Goal: Check status

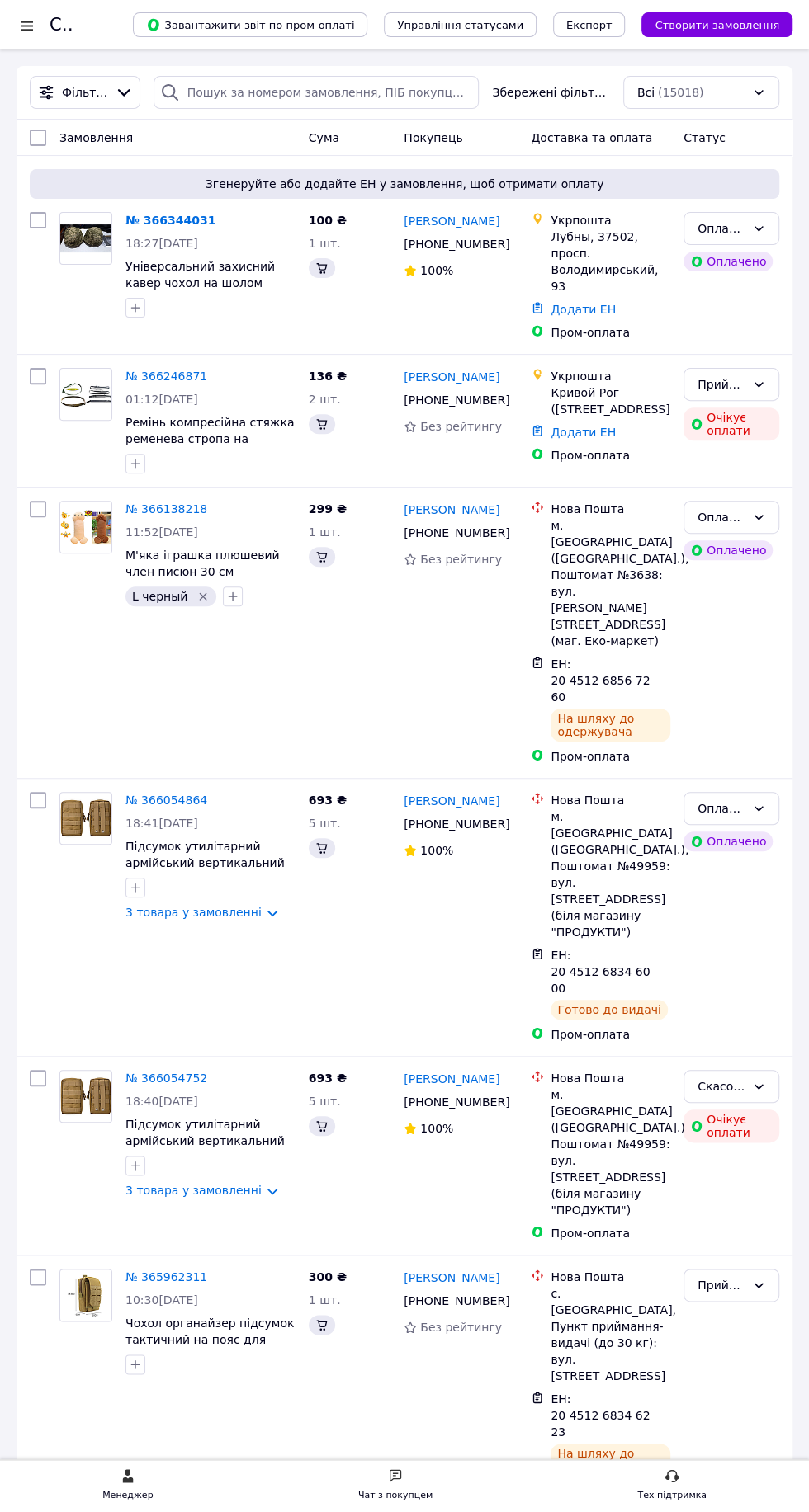
click at [30, 24] on div at bounding box center [27, 26] width 21 height 17
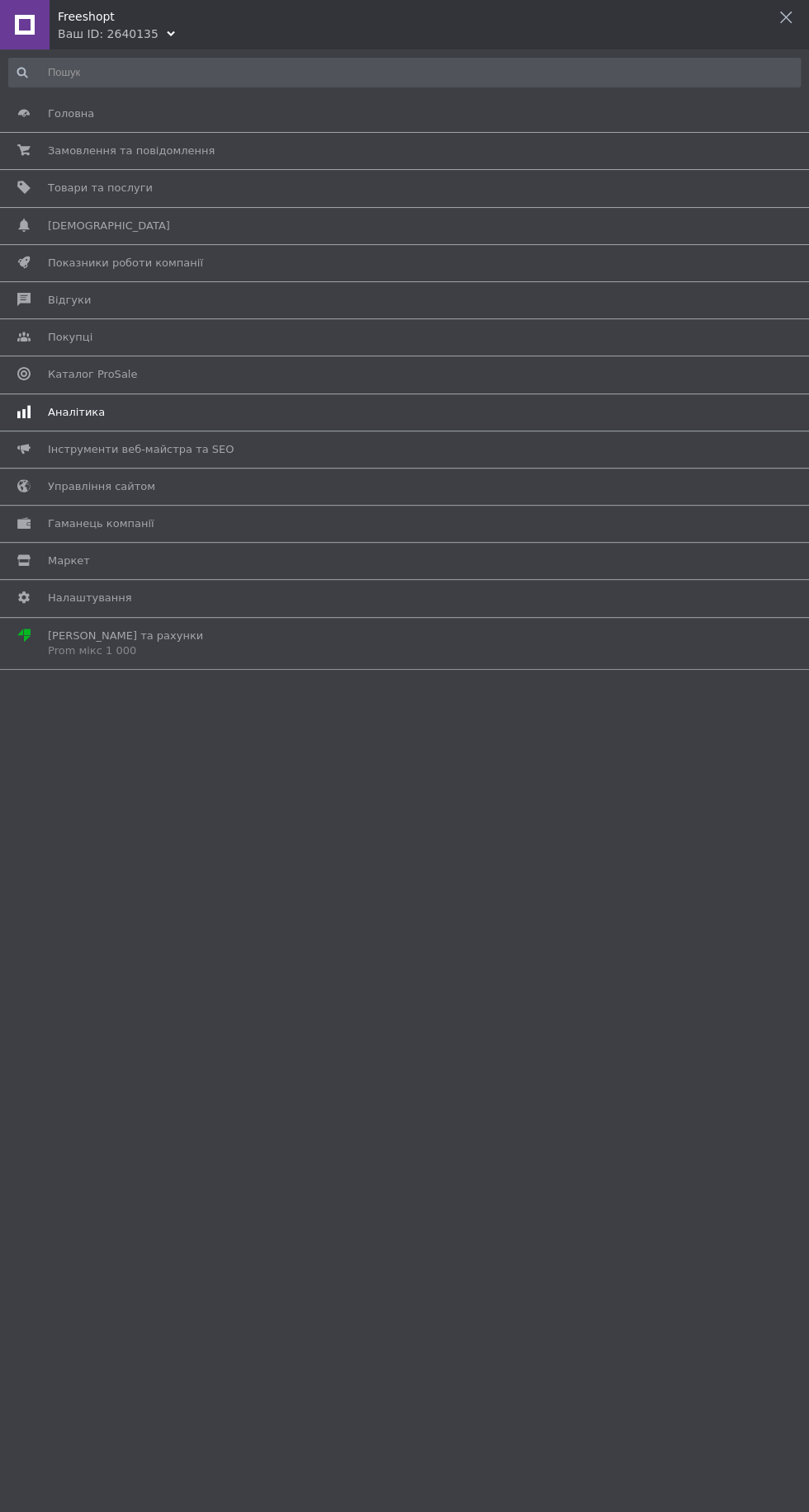
click at [78, 409] on span "Аналітика" at bounding box center [77, 412] width 57 height 15
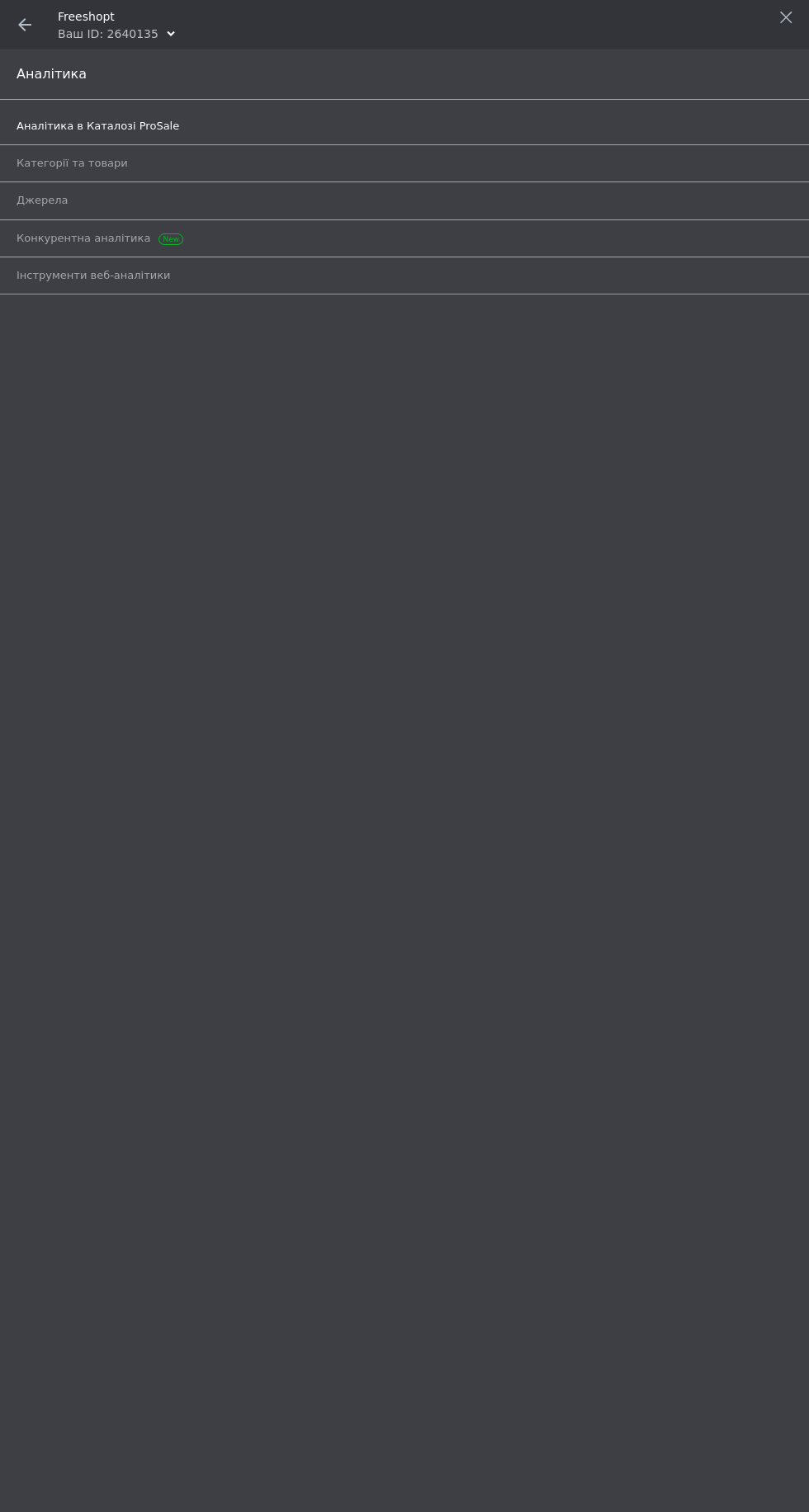
click at [62, 125] on span "Аналітика в Каталозі ProSale" at bounding box center [97, 126] width 162 height 15
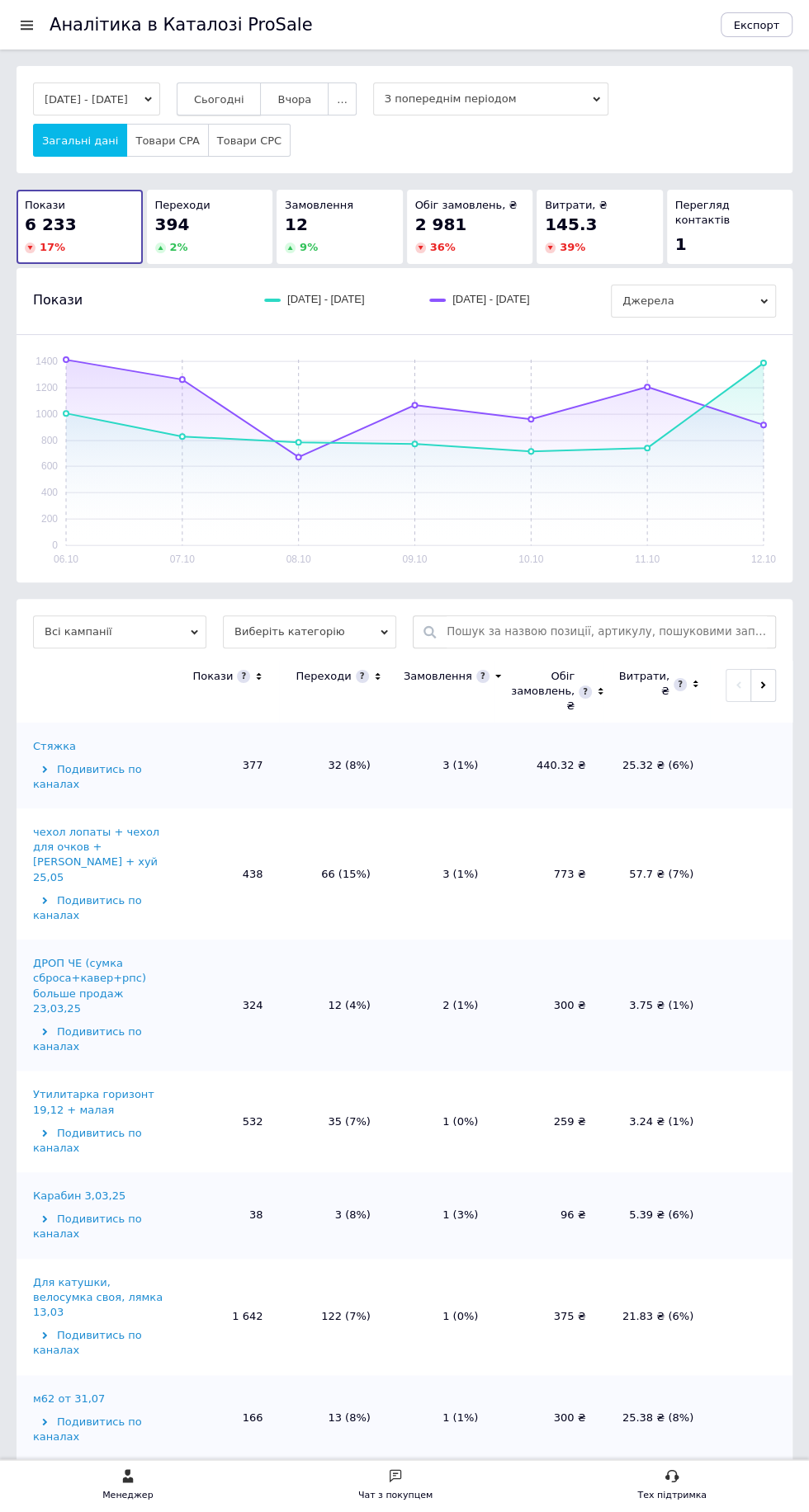
click at [218, 93] on button "Сьогодні" at bounding box center [218, 99] width 85 height 33
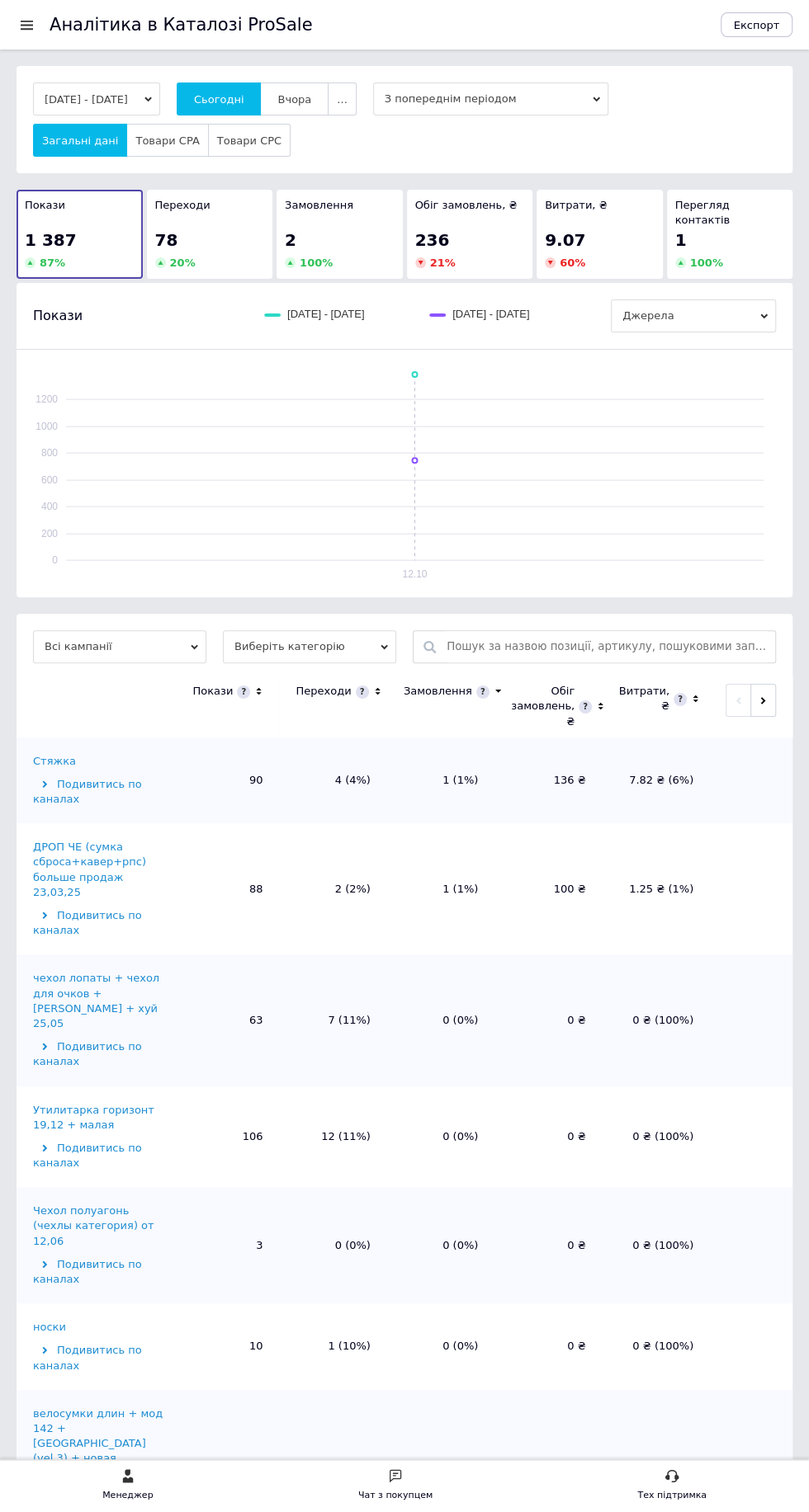
click at [355, 686] on span at bounding box center [361, 692] width 13 height 13
click at [372, 685] on icon at bounding box center [377, 692] width 11 height 14
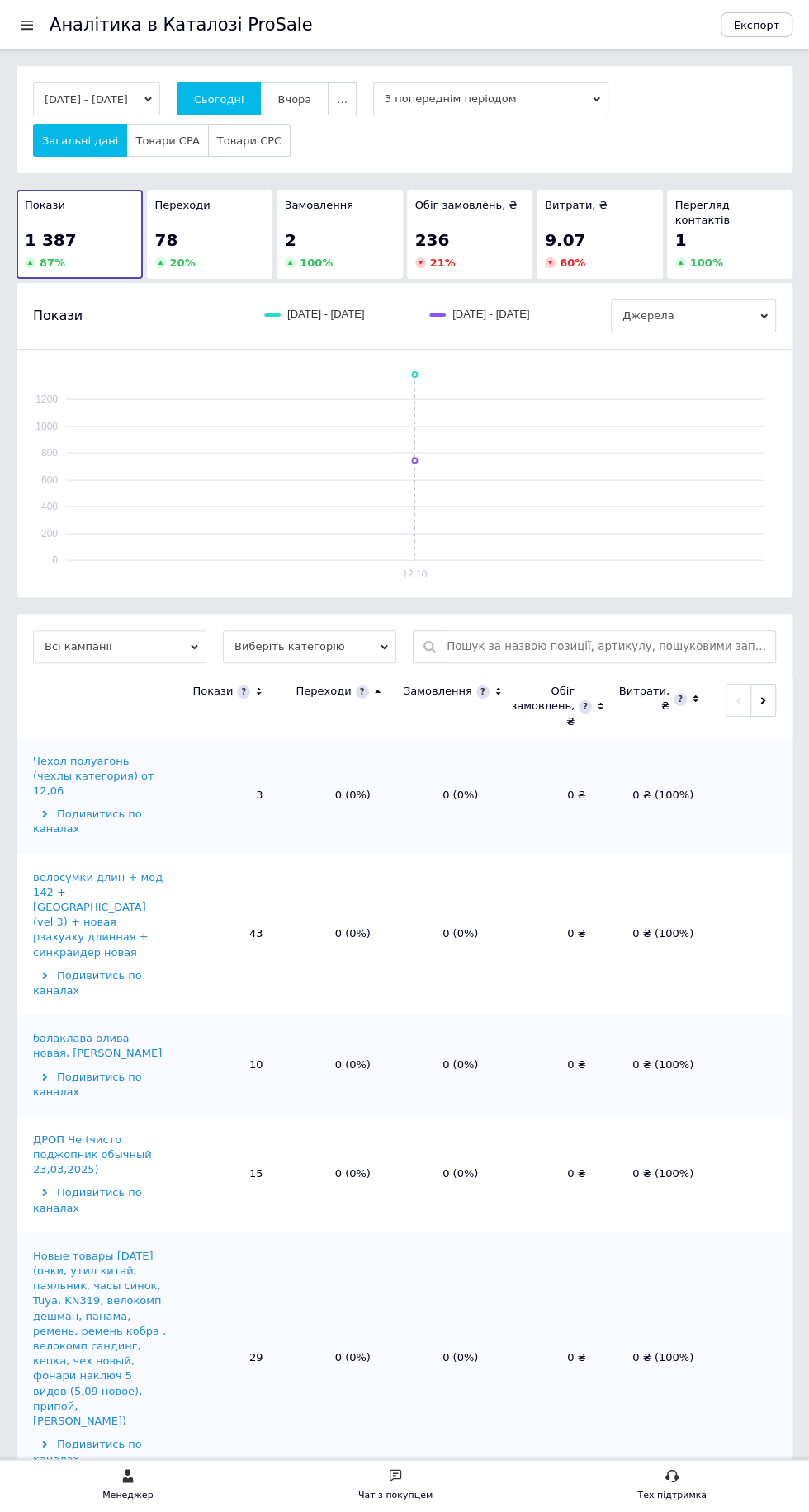
click at [372, 685] on icon at bounding box center [377, 692] width 11 height 14
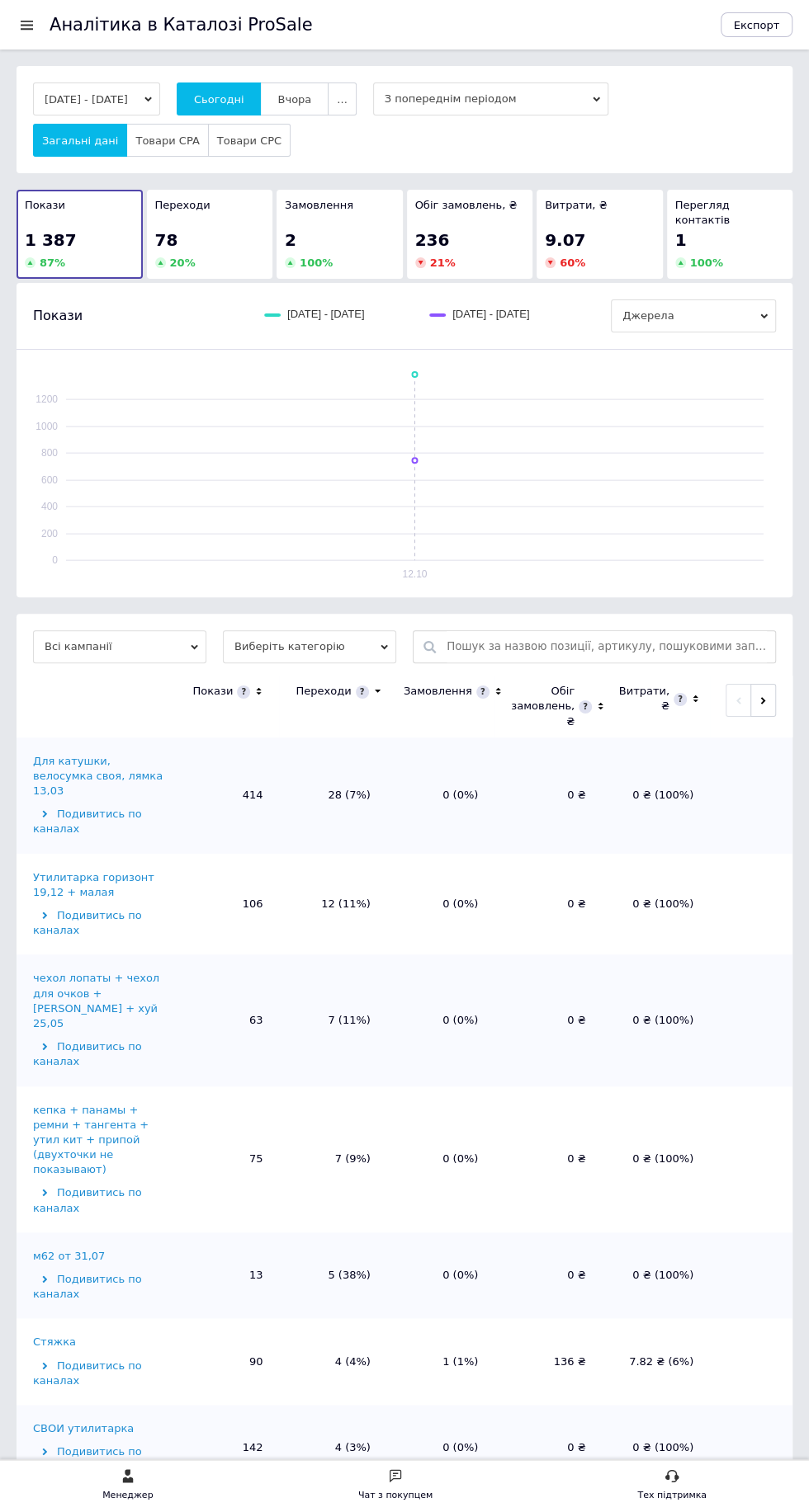
click at [781, 1475] on div "Менеджер Чат з покупцем Тех підтримка" at bounding box center [404, 1486] width 809 height 35
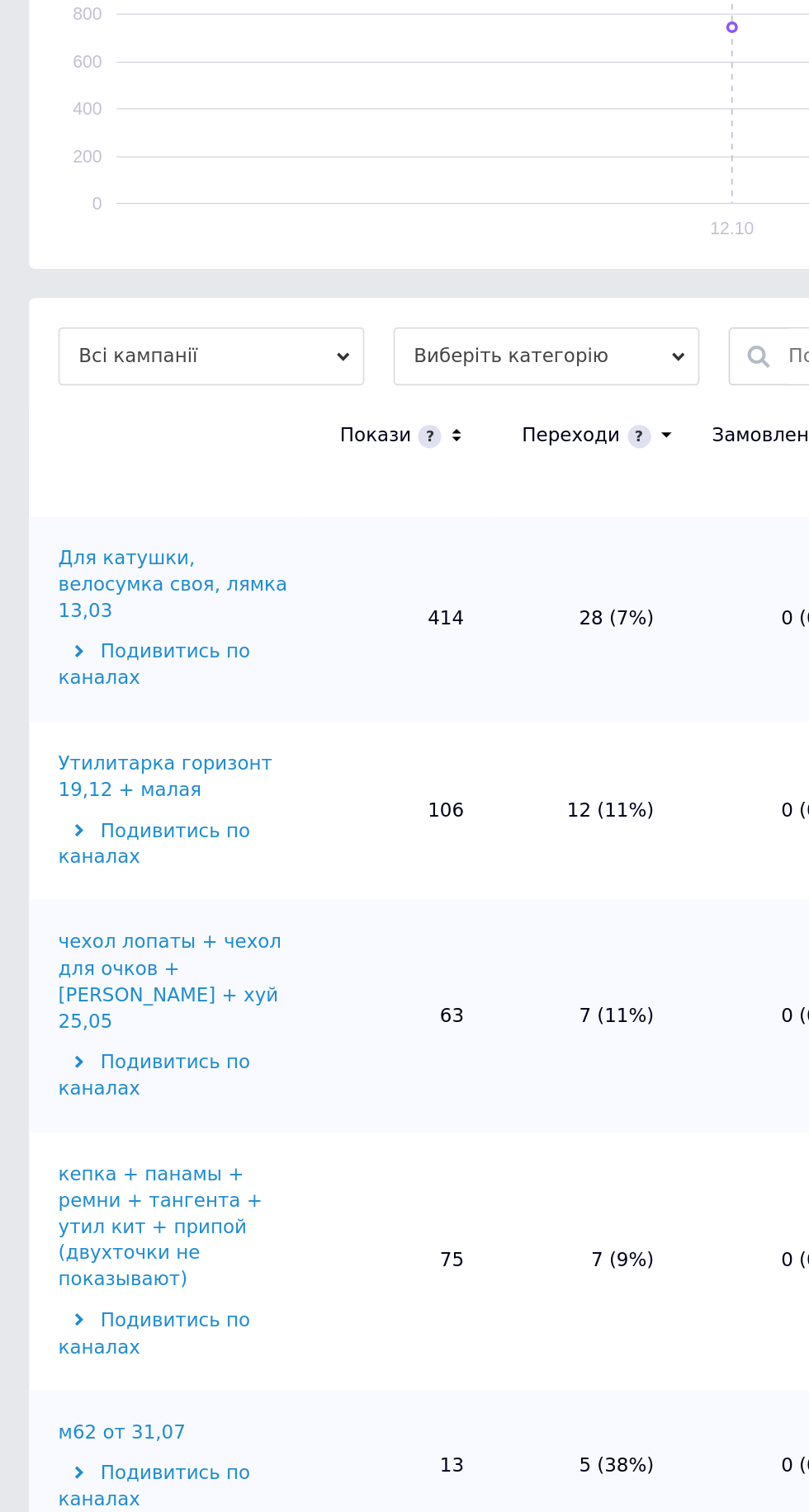
click at [75, 760] on div "Для катушки, велосумка своя, лямка 13,03" at bounding box center [100, 776] width 135 height 45
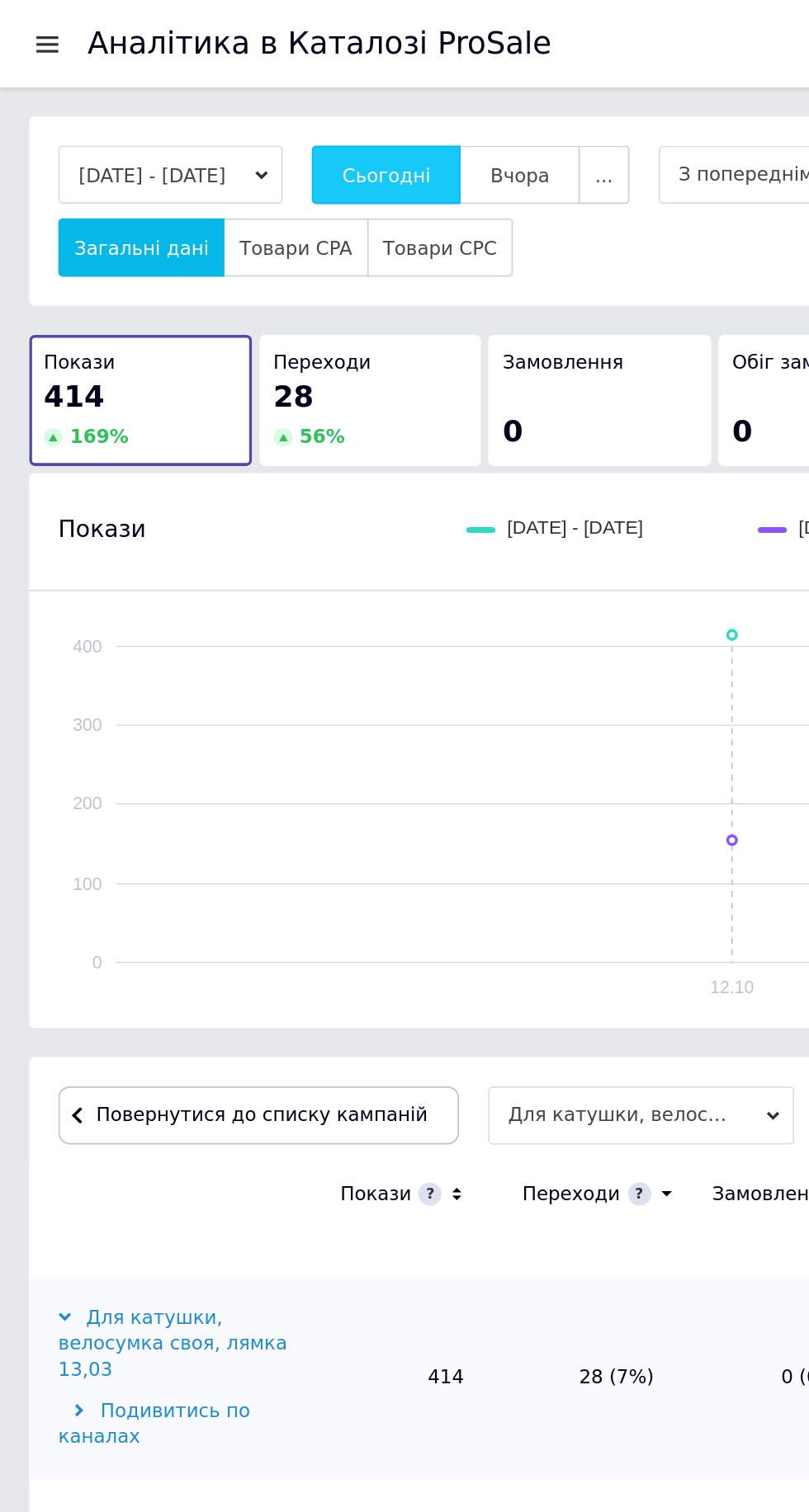
click at [237, 101] on span "Сьогодні" at bounding box center [218, 99] width 50 height 13
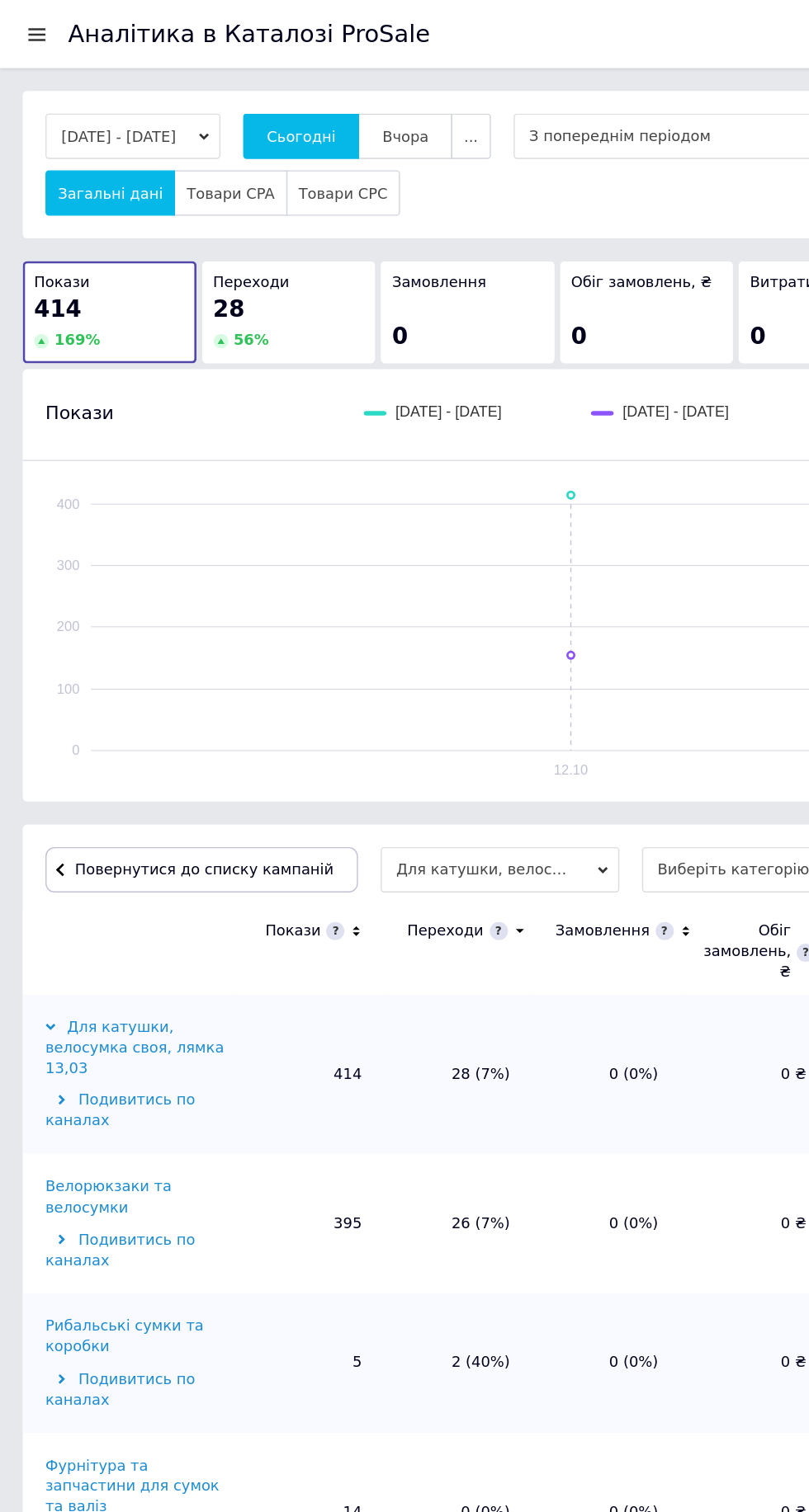
click at [355, 675] on span at bounding box center [361, 676] width 13 height 13
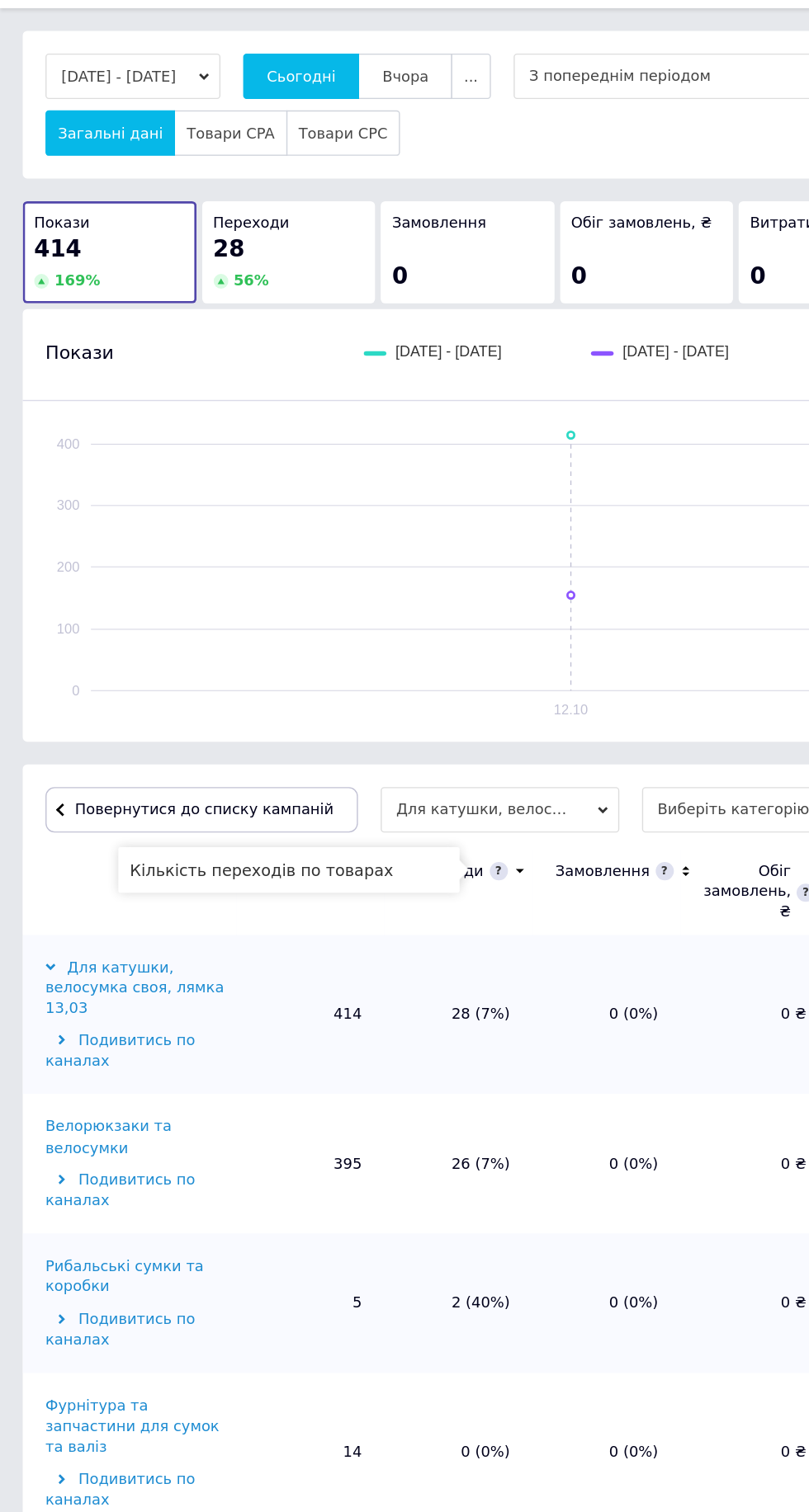
click at [69, 866] on div "Велорюкзаки та велосумки" at bounding box center [100, 870] width 135 height 30
